Goal: Task Accomplishment & Management: Use online tool/utility

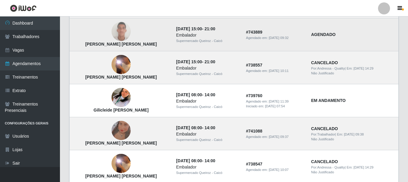
scroll to position [384, 0]
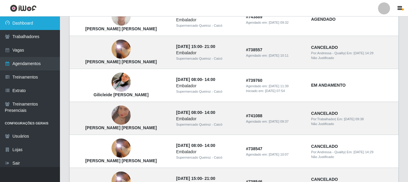
click at [40, 22] on link "Dashboard" at bounding box center [30, 24] width 60 height 14
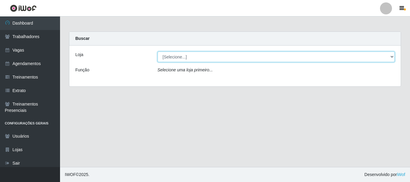
click at [178, 56] on select "[Selecione...] Supermercado Queiroz - Caicó" at bounding box center [276, 57] width 237 height 11
select select "512"
click at [158, 52] on select "[Selecione...] Supermercado Queiroz - Caicó" at bounding box center [276, 57] width 237 height 11
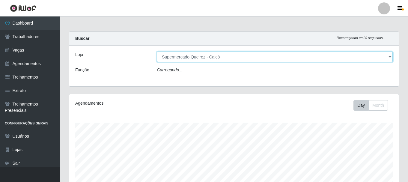
scroll to position [125, 330]
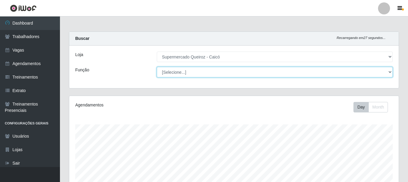
click at [182, 72] on select "[Selecione...] Embalador Embalador + Embalador ++" at bounding box center [275, 72] width 236 height 11
select select "1"
click at [157, 67] on select "[Selecione...] Embalador Embalador + Embalador ++" at bounding box center [275, 72] width 236 height 11
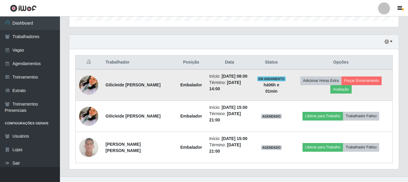
scroll to position [203, 0]
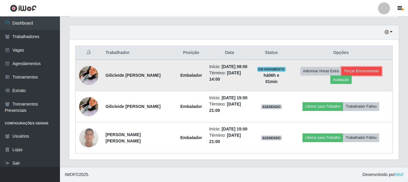
click at [359, 70] on button "Forçar Encerramento" at bounding box center [362, 71] width 40 height 8
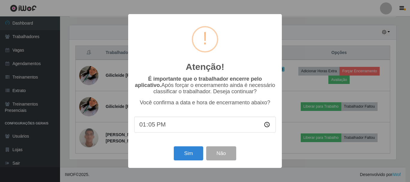
type input "13:55"
type input "13:04"
type input "13:54"
click at [197, 155] on button "Sim" at bounding box center [188, 153] width 29 height 14
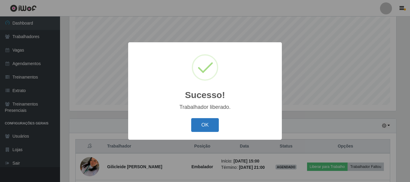
click at [212, 128] on button "OK" at bounding box center [205, 125] width 28 height 14
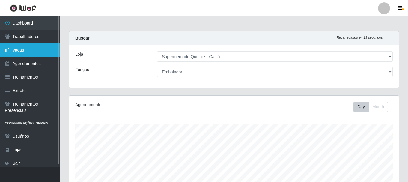
scroll to position [0, 0]
